Goal: Find specific page/section: Find specific page/section

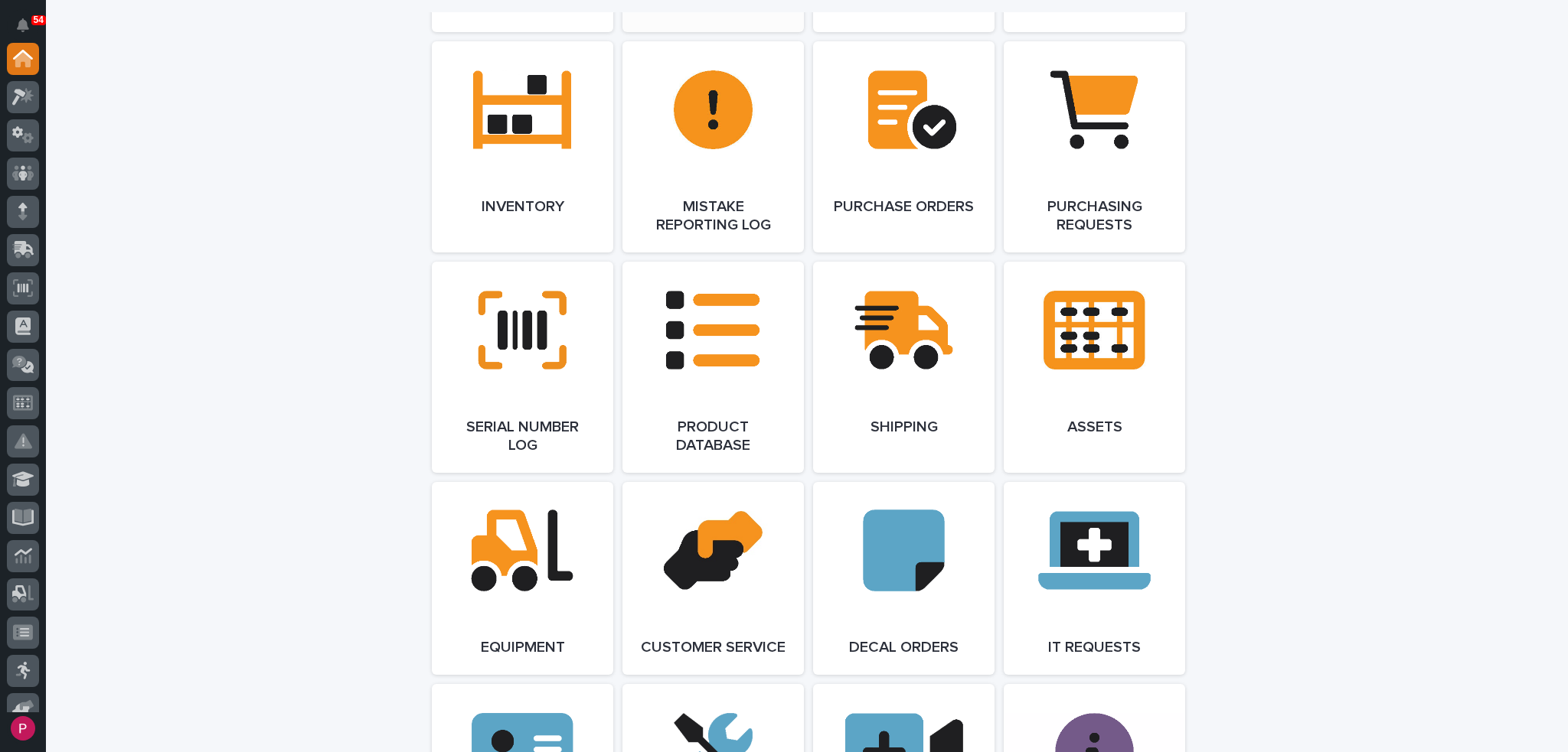
scroll to position [1837, 0]
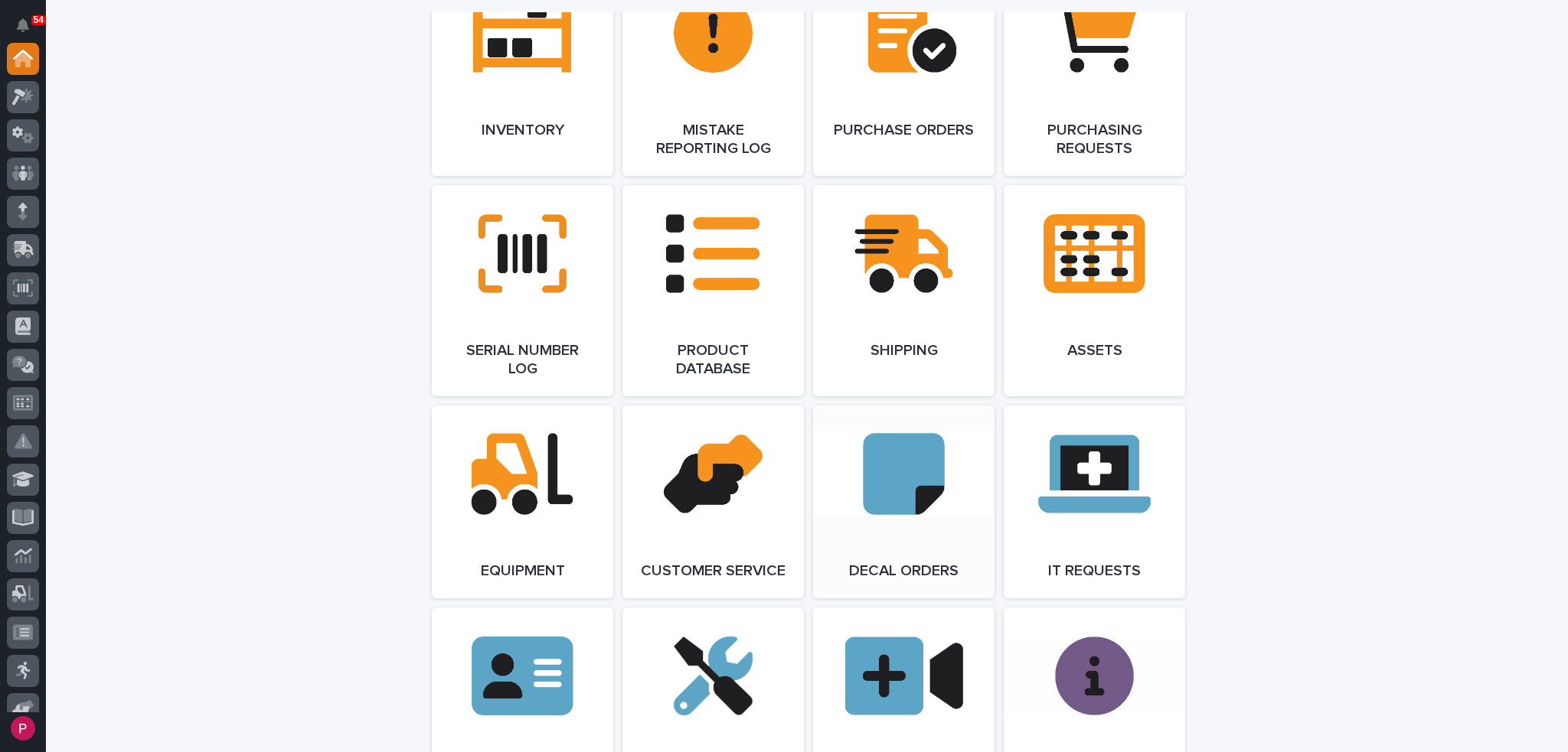
click at [887, 504] on link "Open Link" at bounding box center [903, 502] width 181 height 193
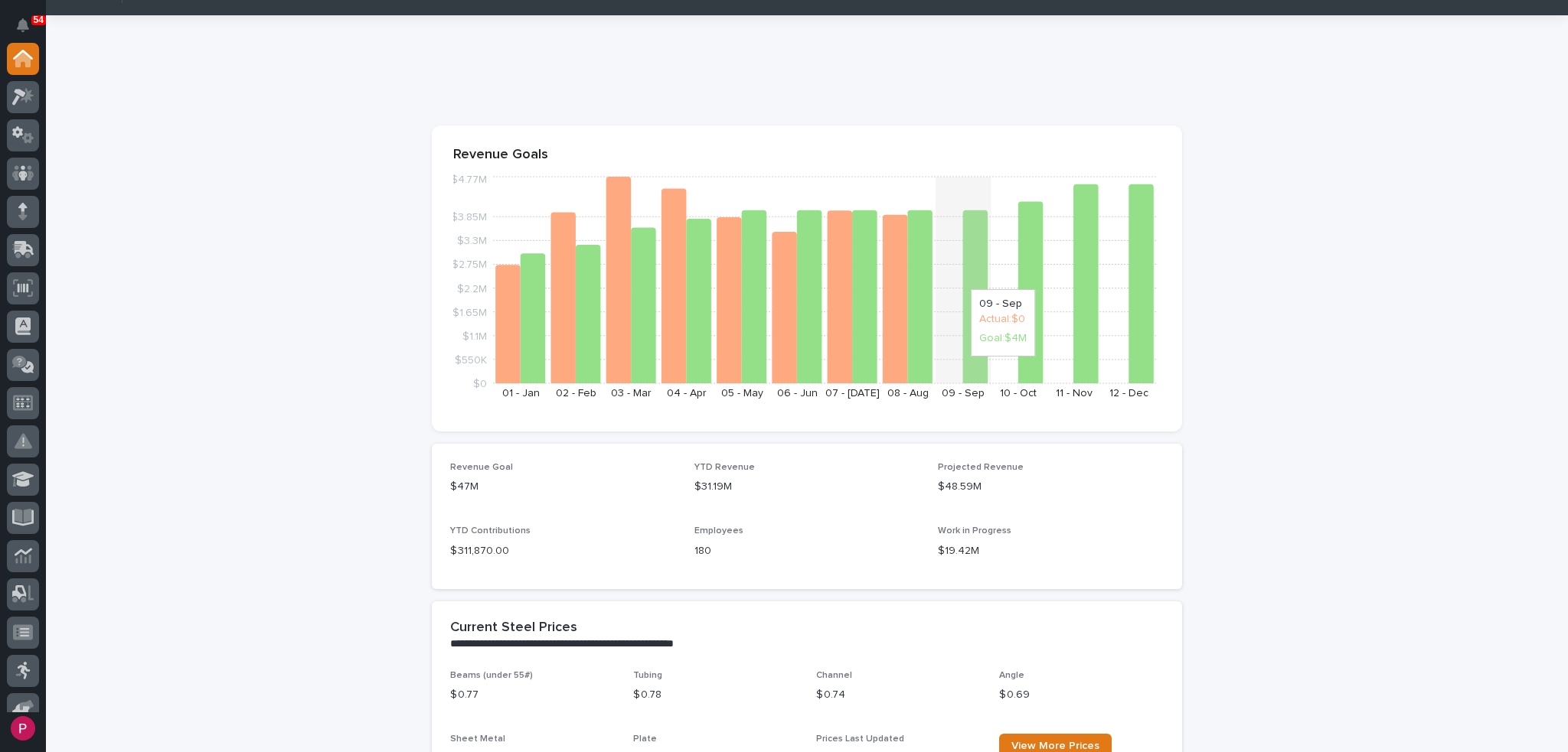
scroll to position [0, 0]
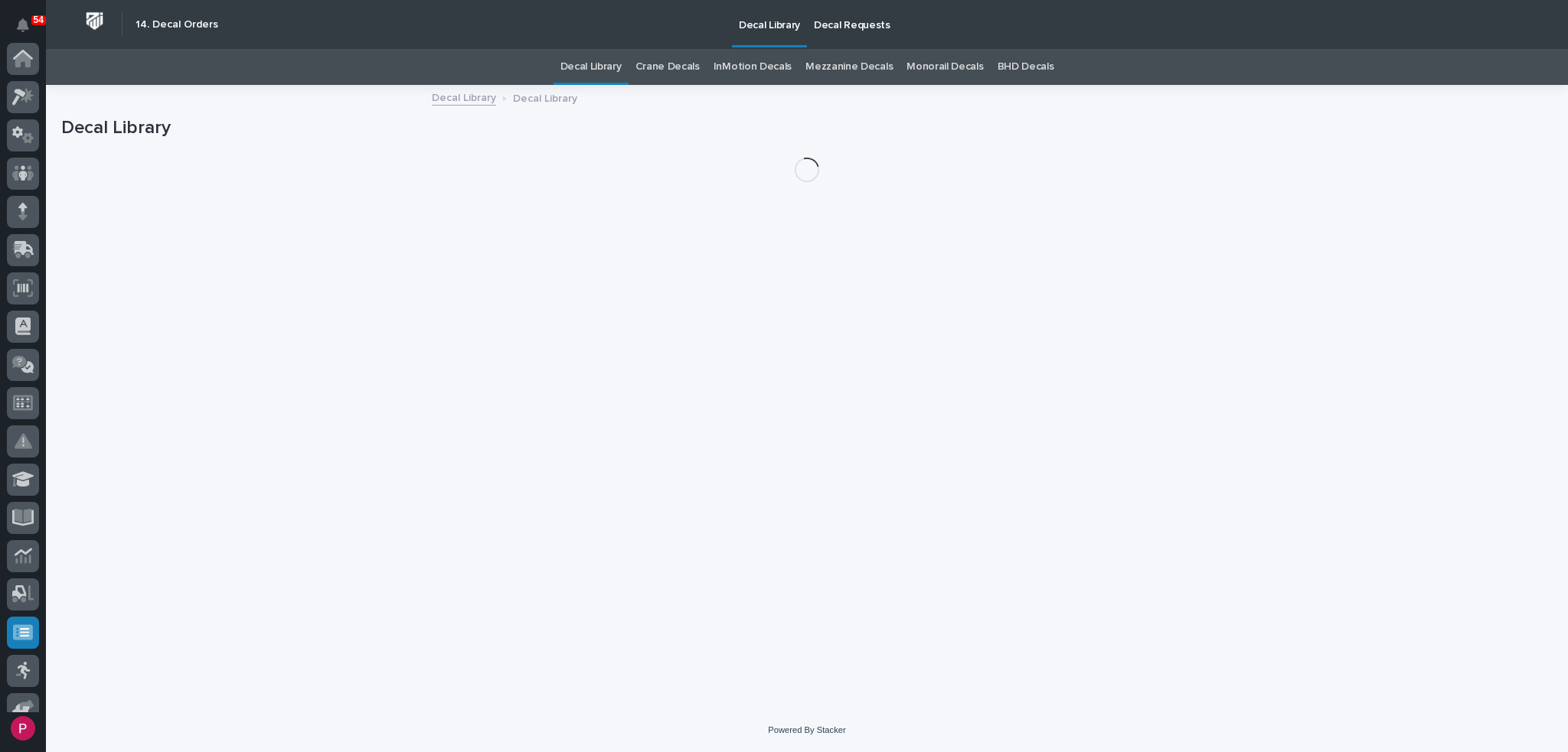
scroll to position [287, 0]
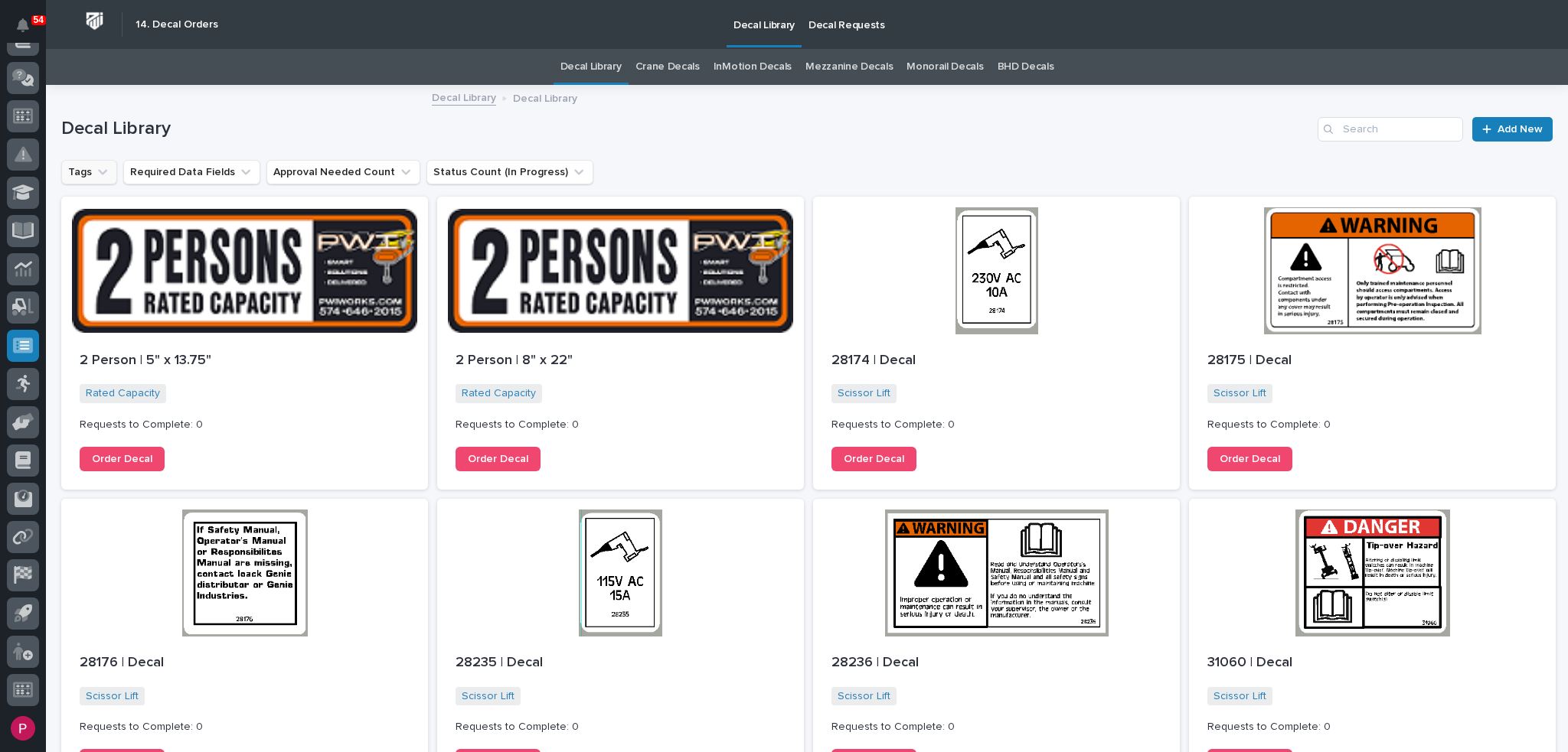
click at [98, 169] on icon "Tags" at bounding box center [102, 171] width 10 height 5
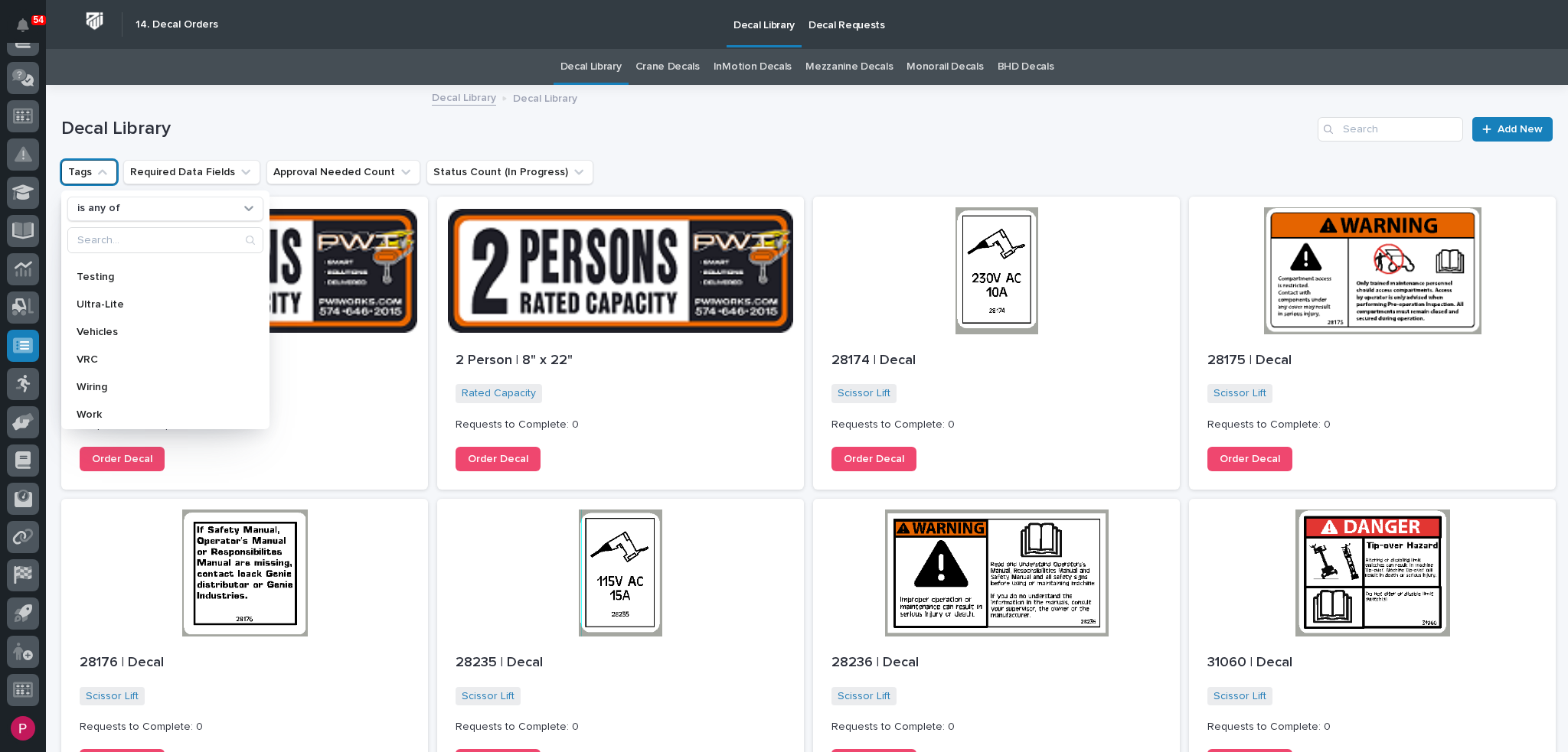
scroll to position [879, 0]
click at [120, 352] on p "VRC" at bounding box center [158, 356] width 163 height 10
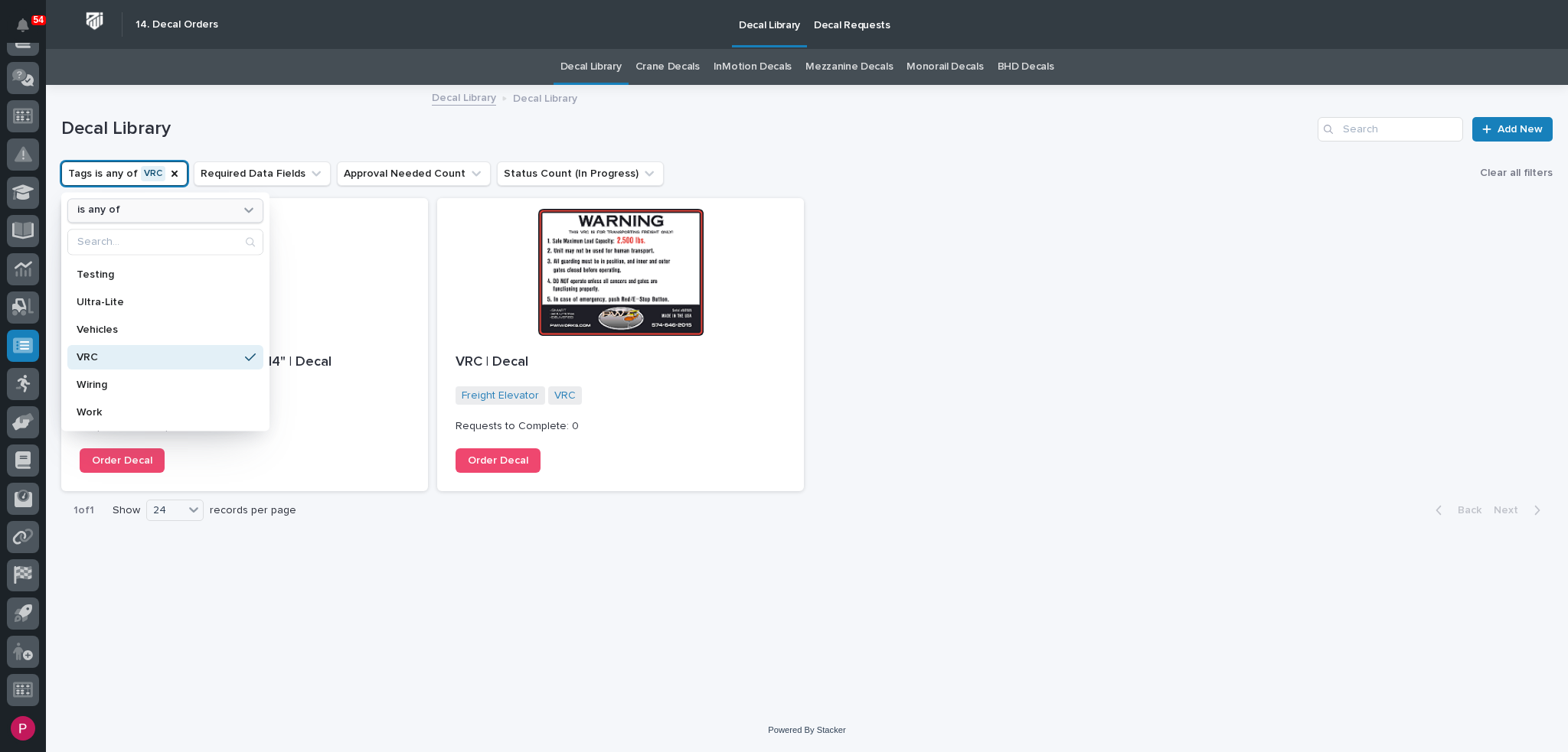
click at [247, 211] on icon at bounding box center [248, 210] width 10 height 5
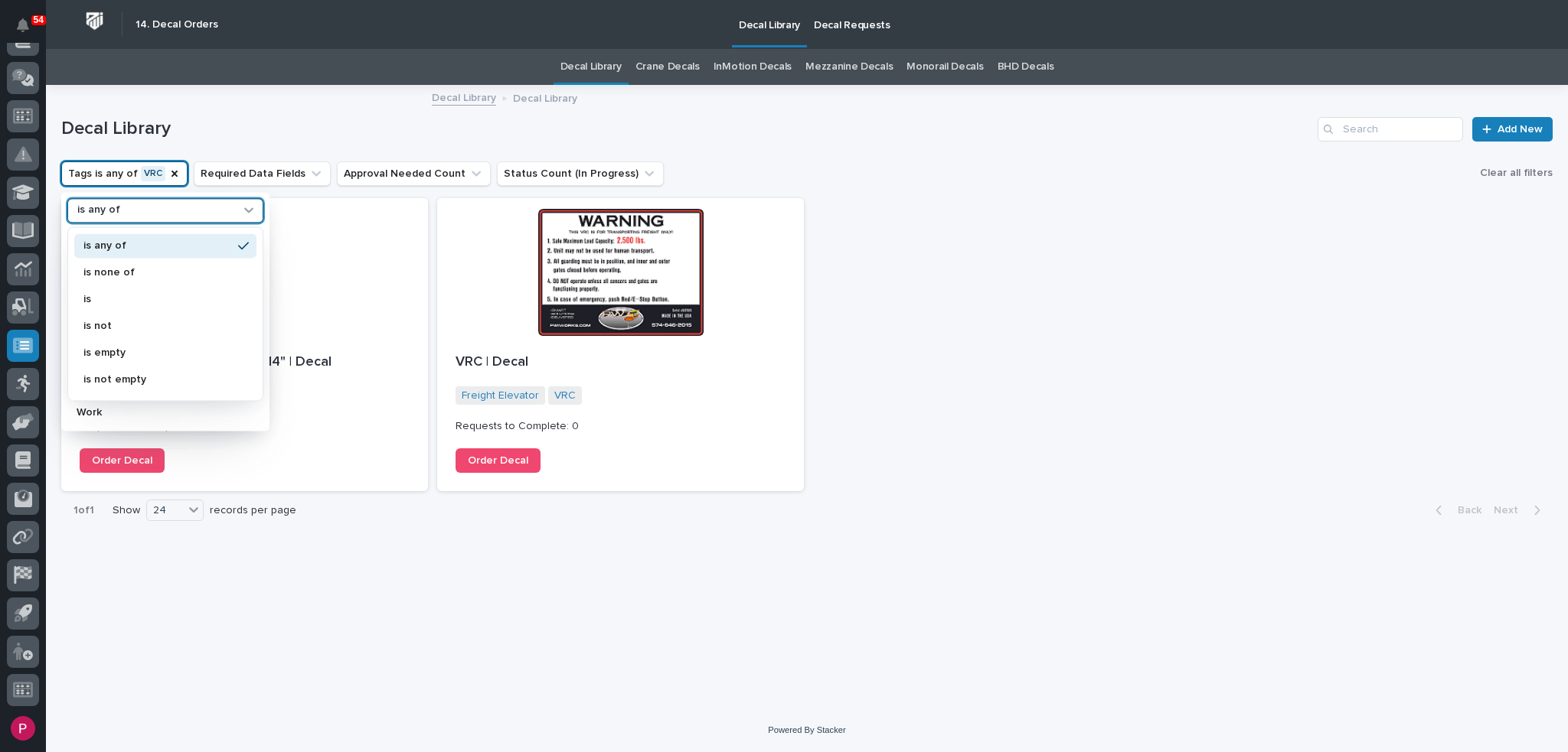
click at [297, 194] on div "Decal Library Add New Tags is any of VRC option is any of focused, 1 of 6. 6 re…" at bounding box center [806, 309] width 1491 height 444
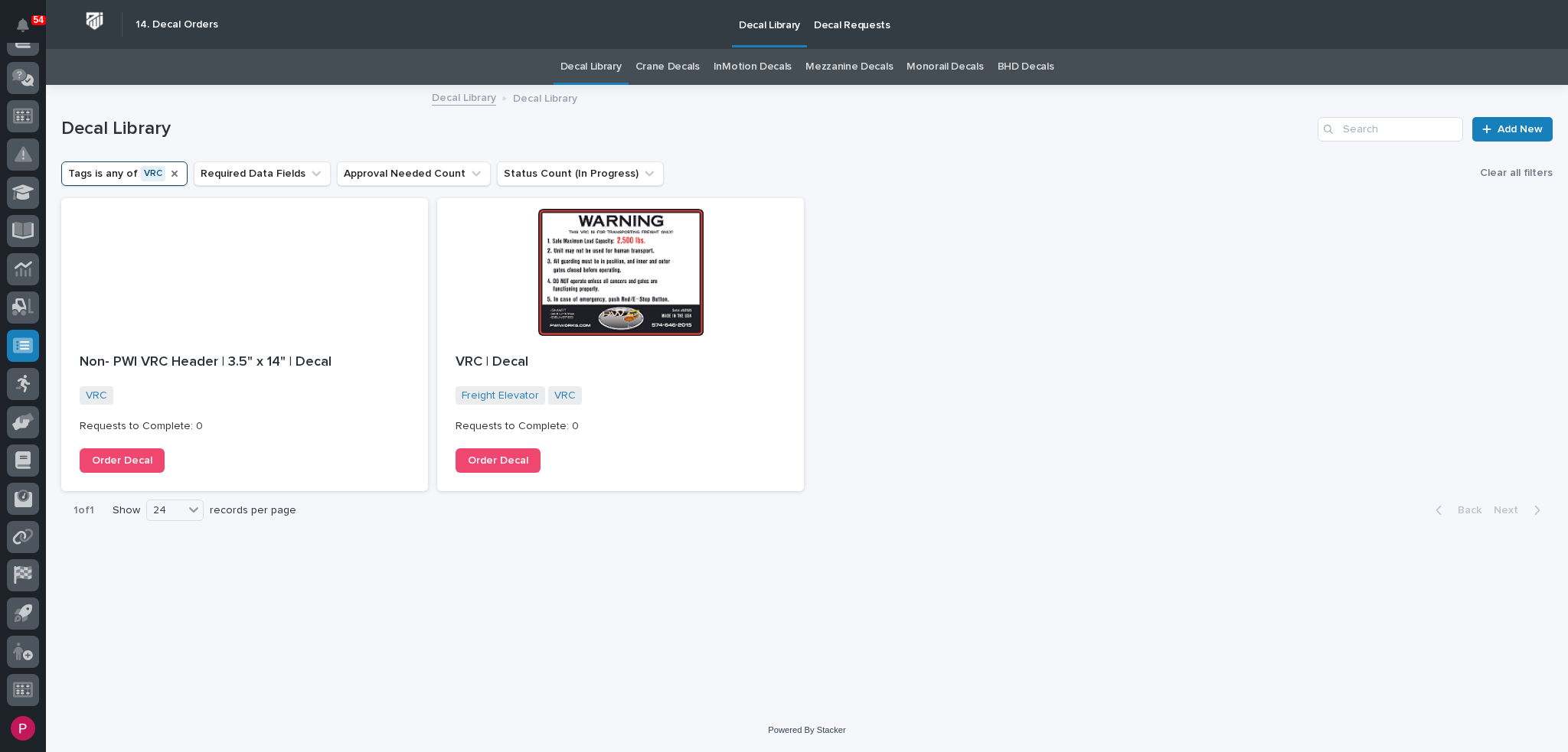
click at [171, 175] on icon "Tags" at bounding box center [174, 173] width 6 height 6
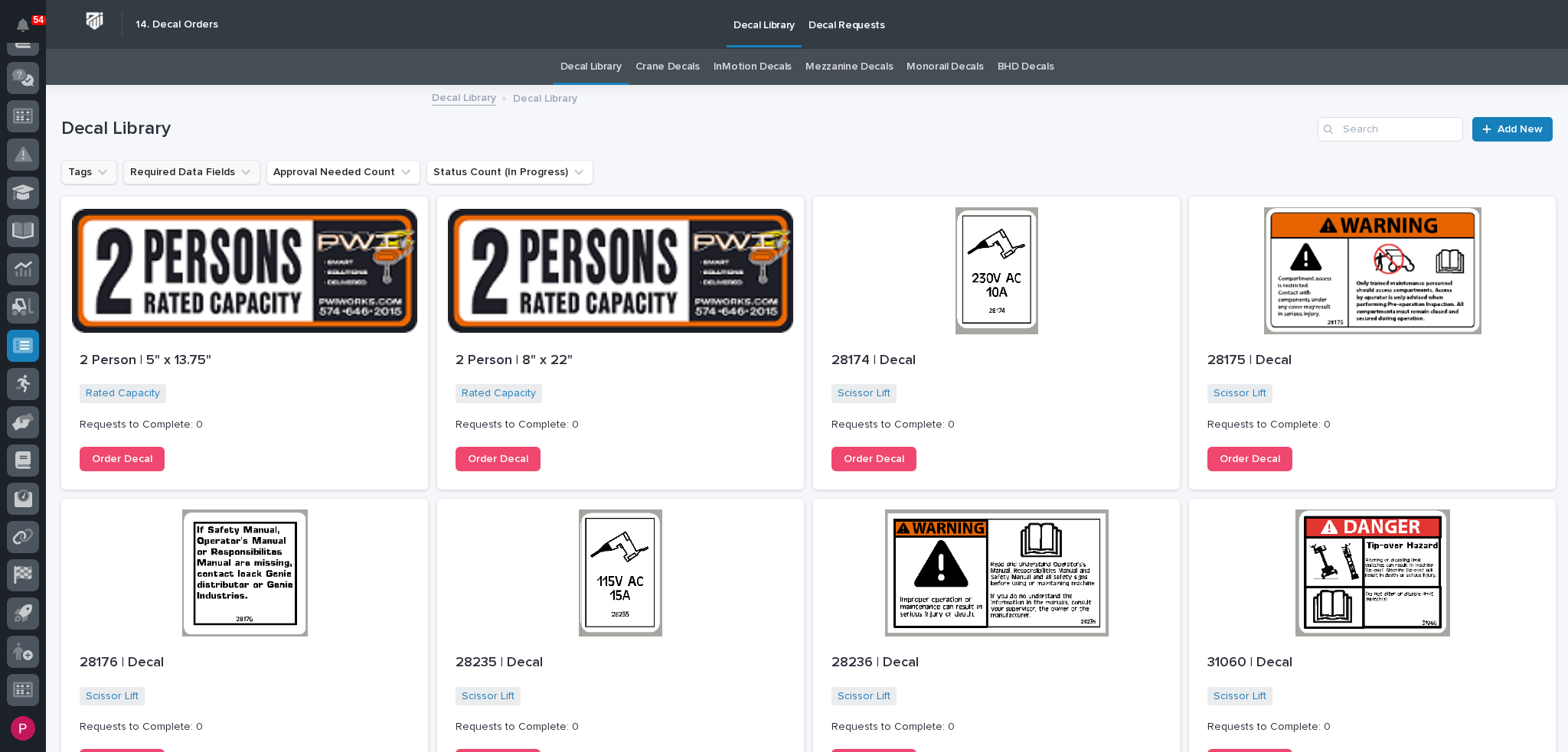
click at [238, 171] on icon "Required Data Fields" at bounding box center [246, 172] width 16 height 16
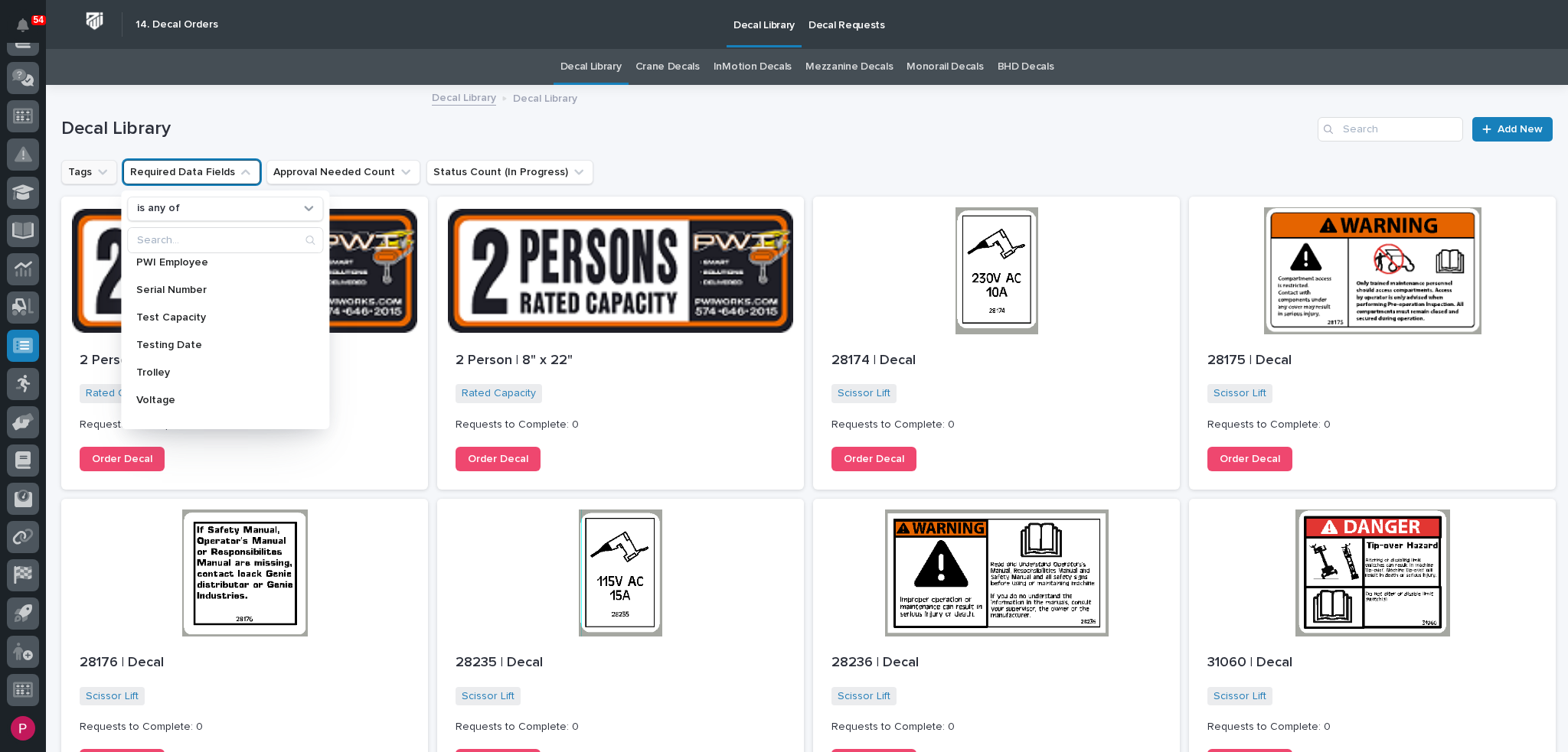
scroll to position [658, 0]
click at [255, 126] on h1 "Decal Library" at bounding box center [686, 129] width 1250 height 22
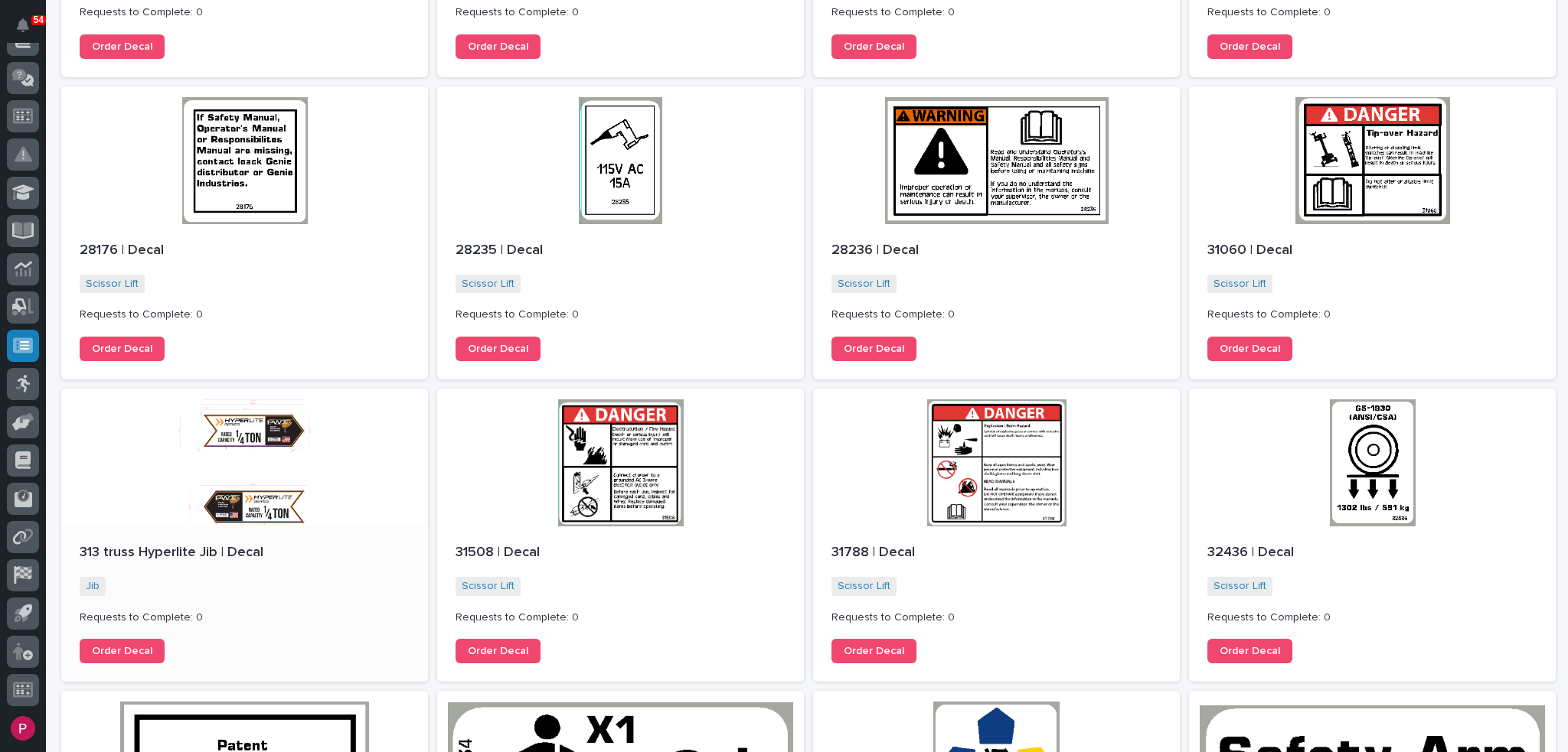
scroll to position [0, 0]
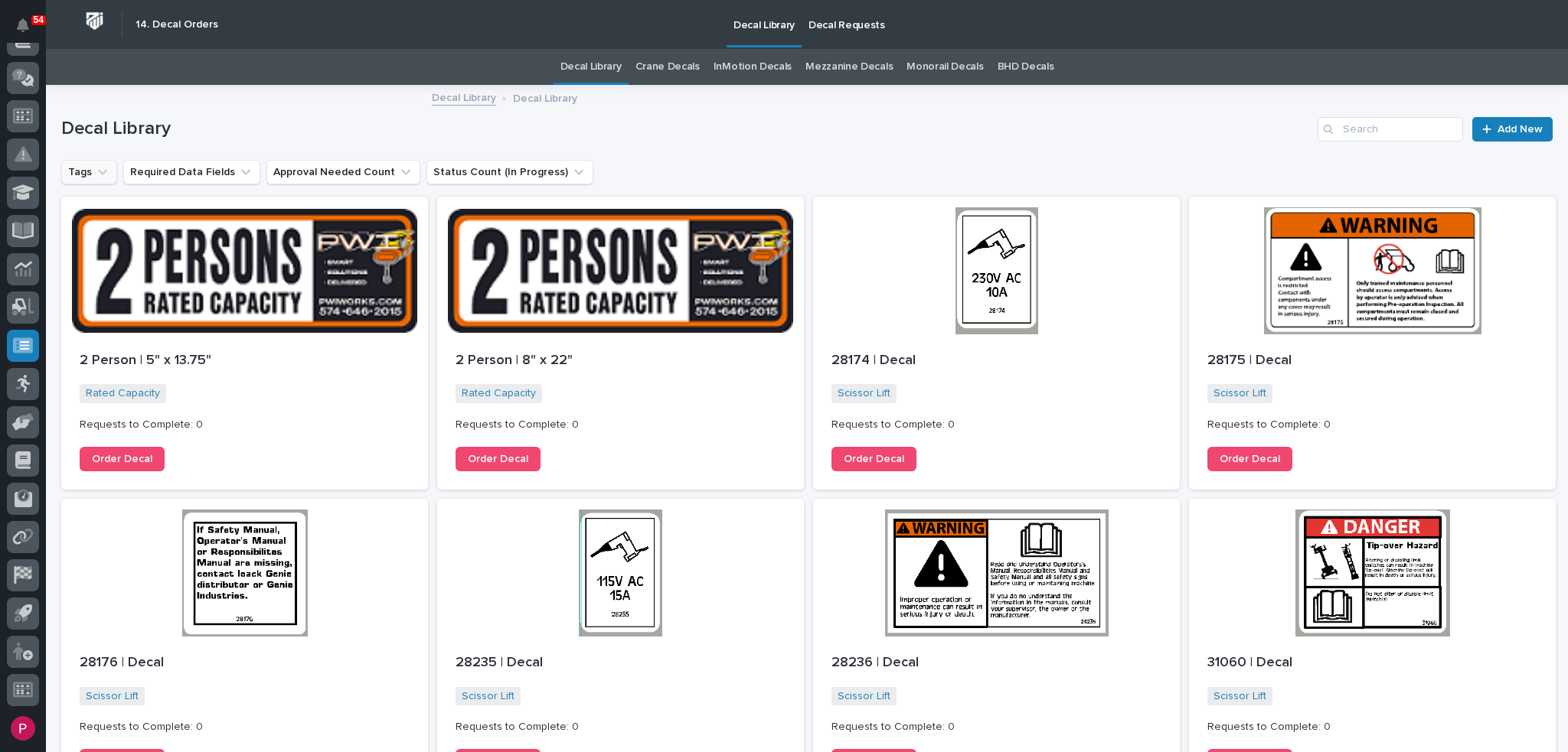
click at [532, 98] on p "Decal Library" at bounding box center [545, 97] width 65 height 17
click at [98, 171] on icon "Tags" at bounding box center [102, 171] width 10 height 5
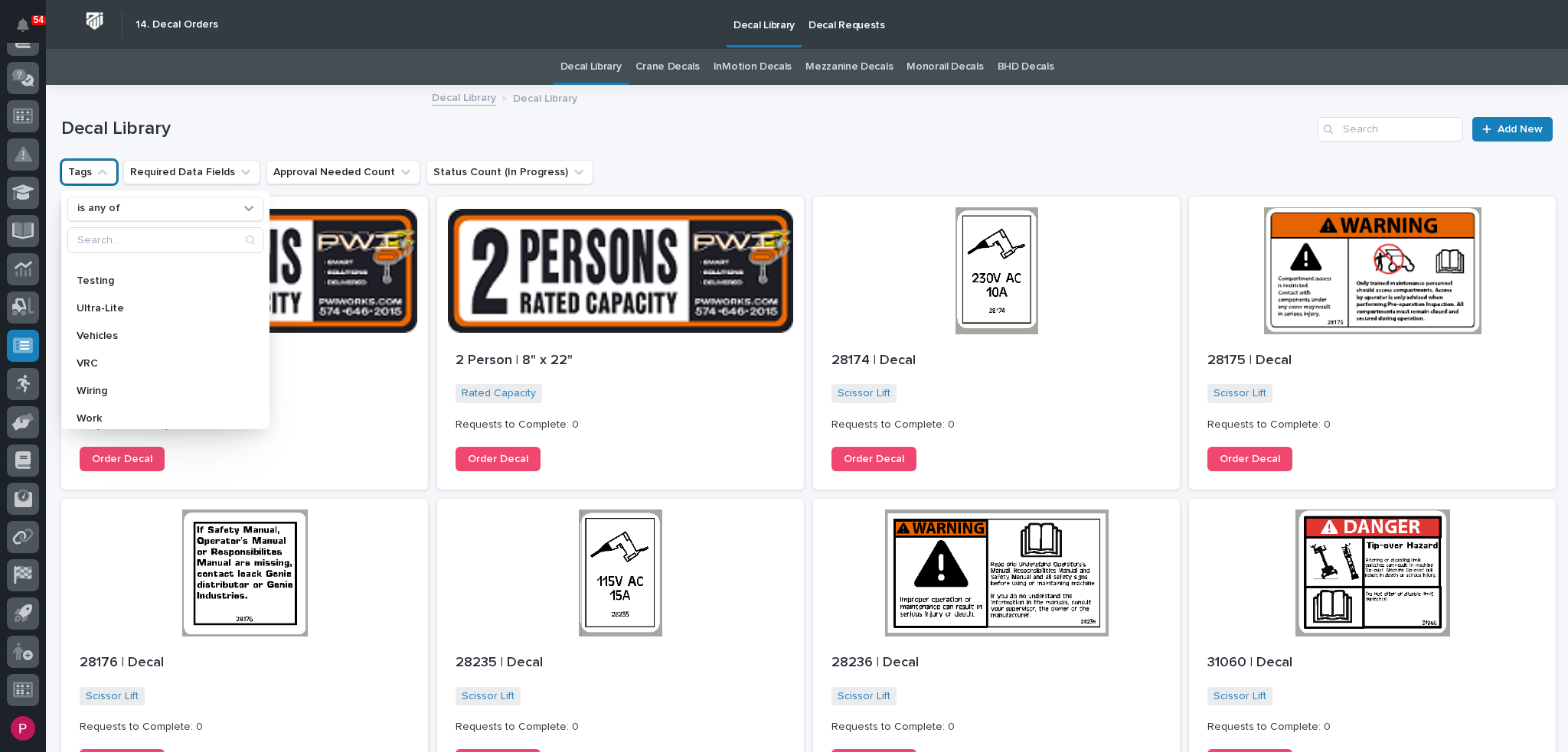
scroll to position [879, 0]
click at [134, 357] on p "VRC" at bounding box center [158, 356] width 163 height 10
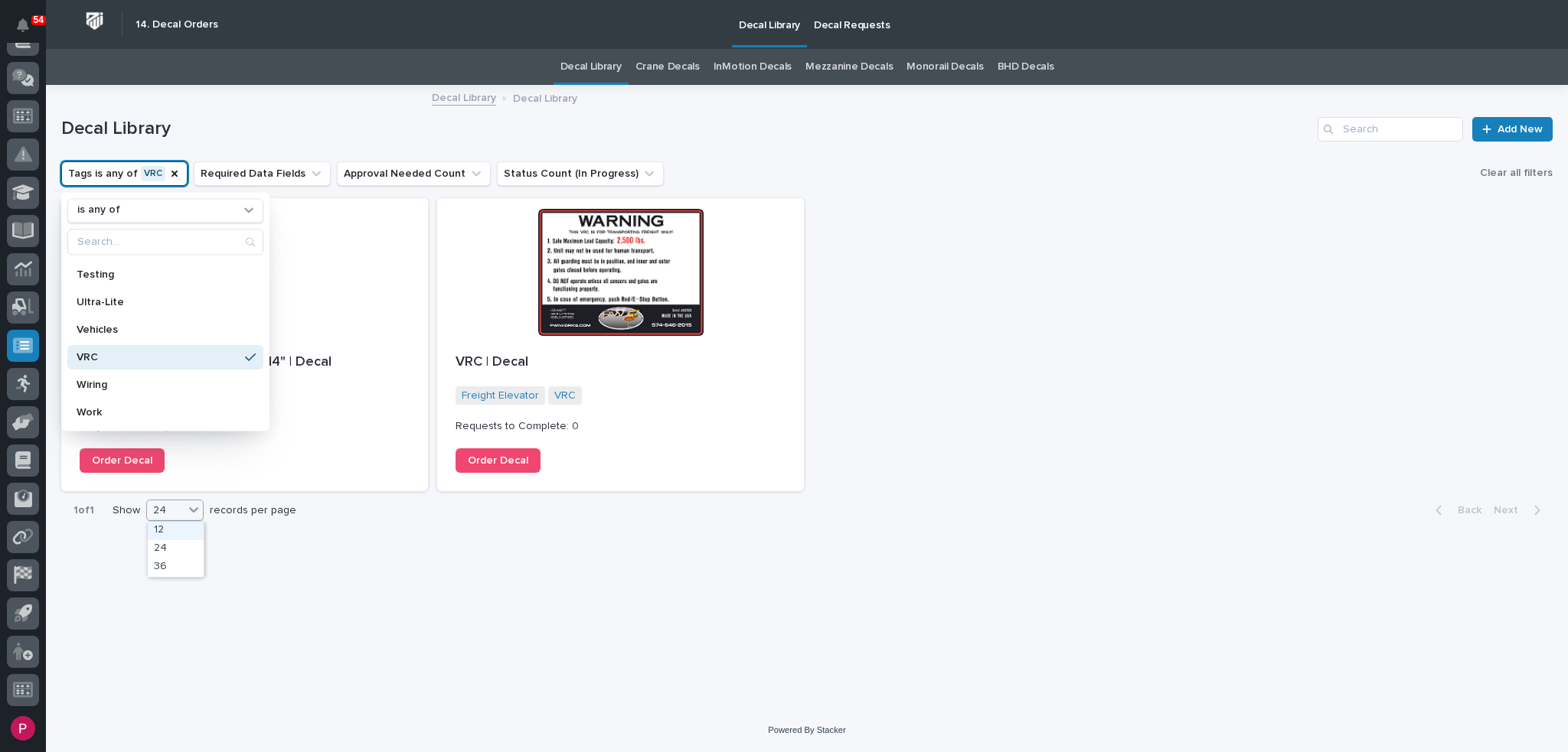
click at [193, 508] on icon at bounding box center [194, 510] width 16 height 16
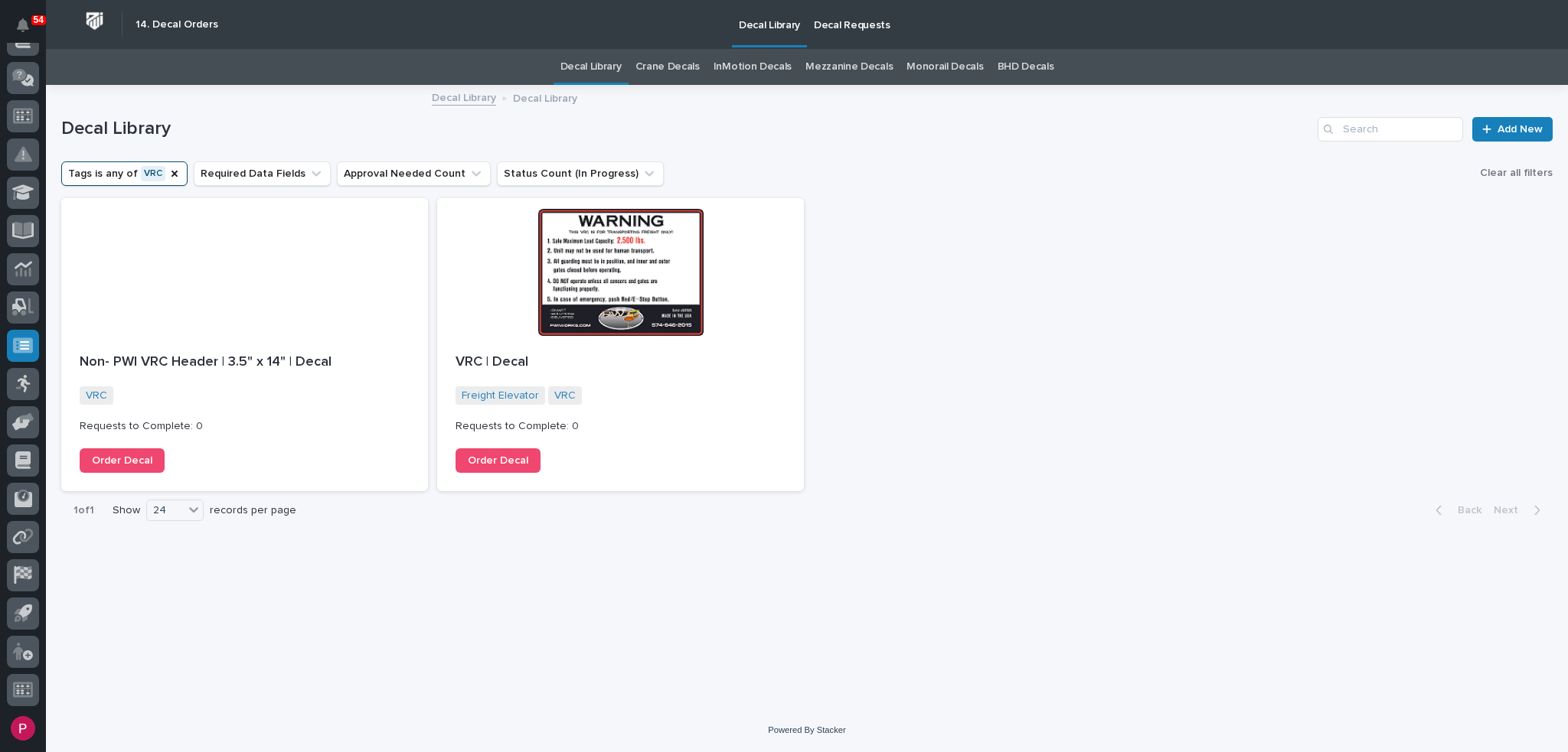
click at [291, 563] on div "Loading... Saving… Loading... Saving… Decal Library Add New Tags is any of VRC …" at bounding box center [806, 379] width 1507 height 584
click at [245, 174] on button "Required Data Fields" at bounding box center [261, 174] width 137 height 24
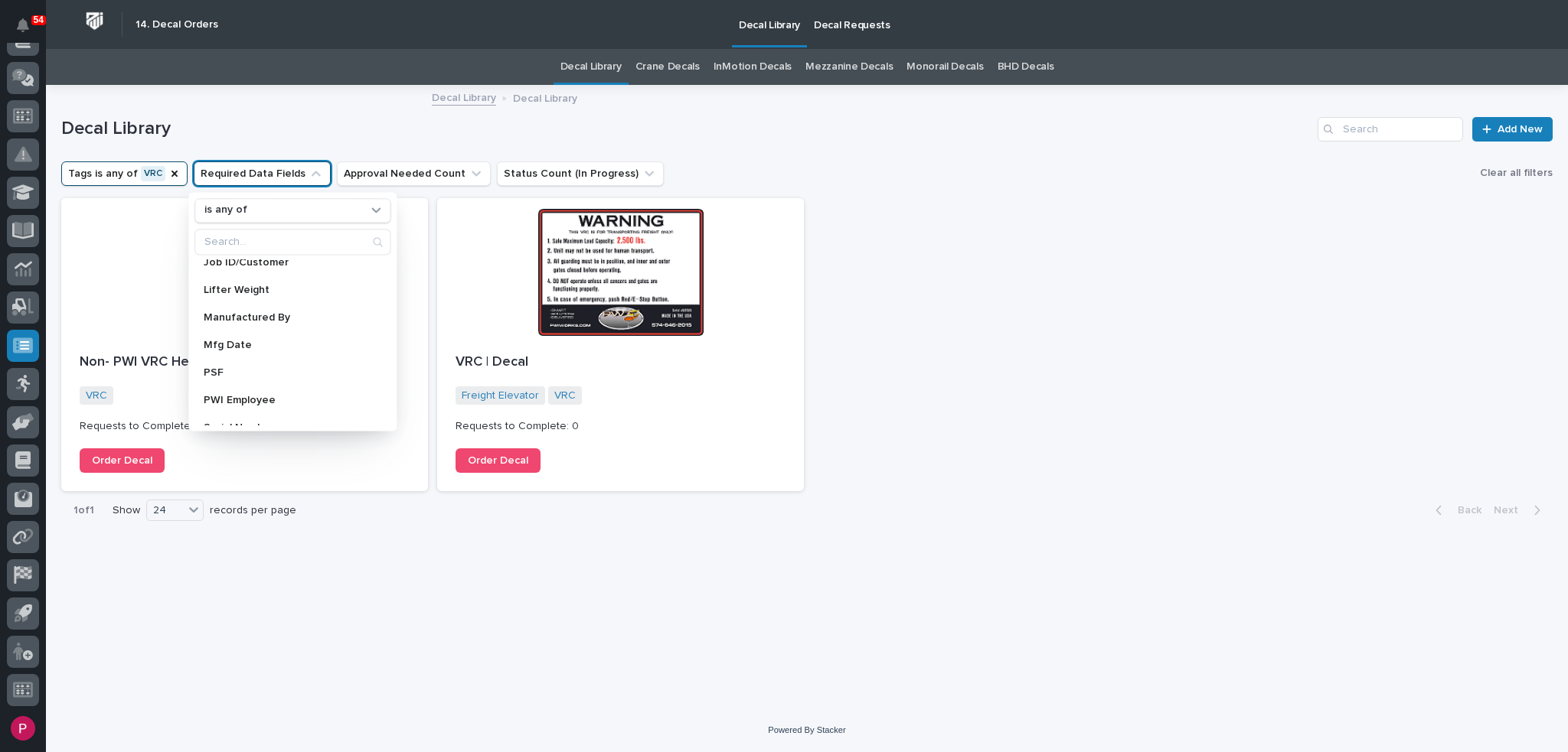
scroll to position [581, 0]
click at [290, 352] on p "Serial Number" at bounding box center [285, 352] width 163 height 10
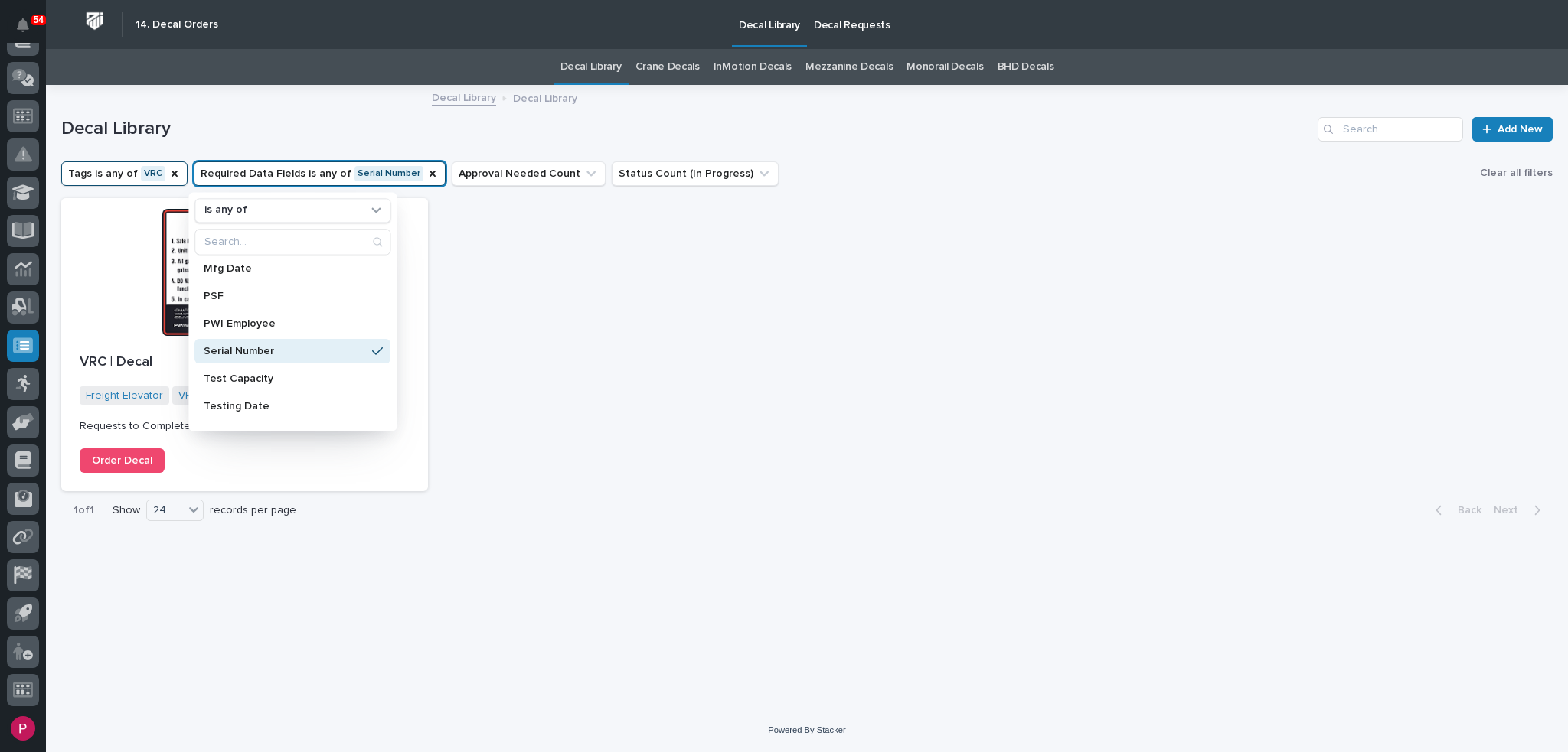
click at [566, 326] on div "VRC | Decal Freight Elevator VRC + 0 Requests to Complete: 0 Order Decal" at bounding box center [806, 345] width 1491 height 293
